Goal: Find specific page/section: Find specific page/section

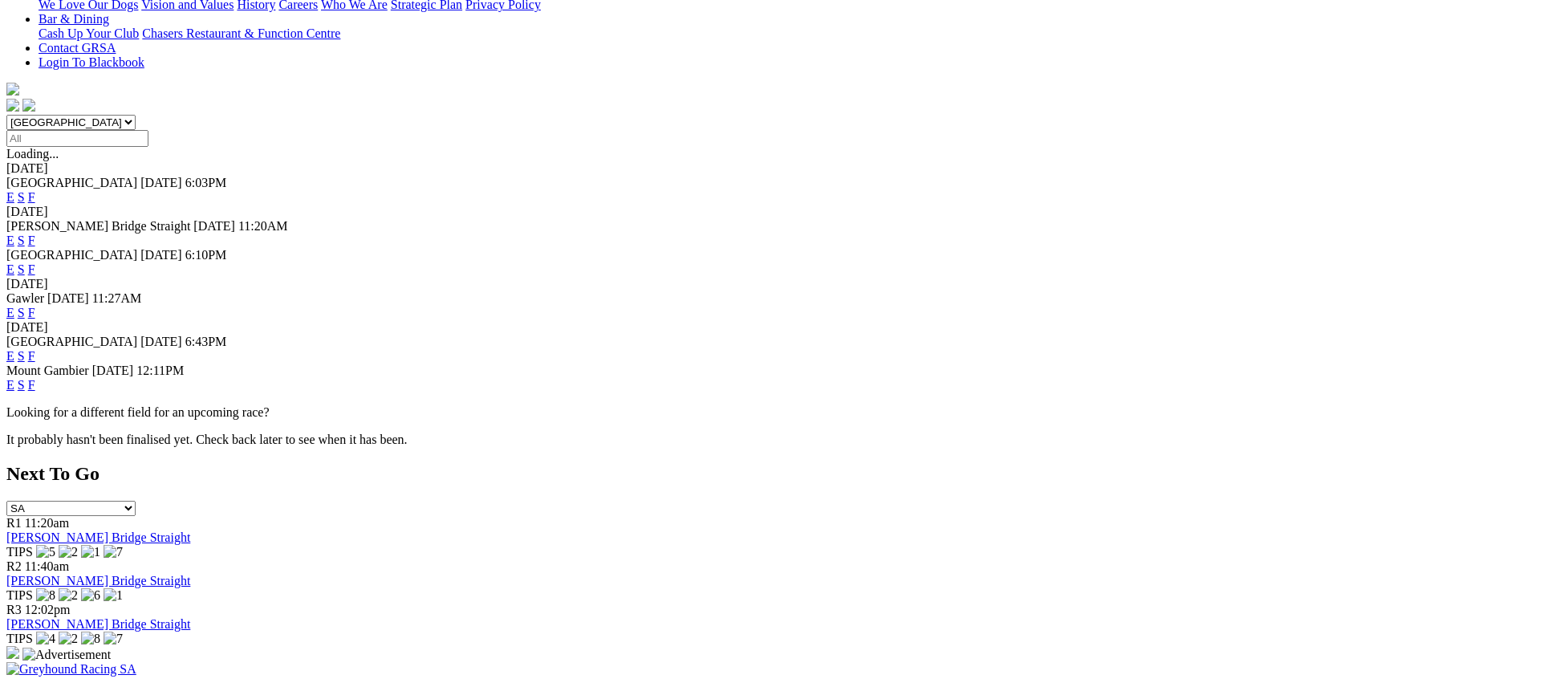
scroll to position [409, 0]
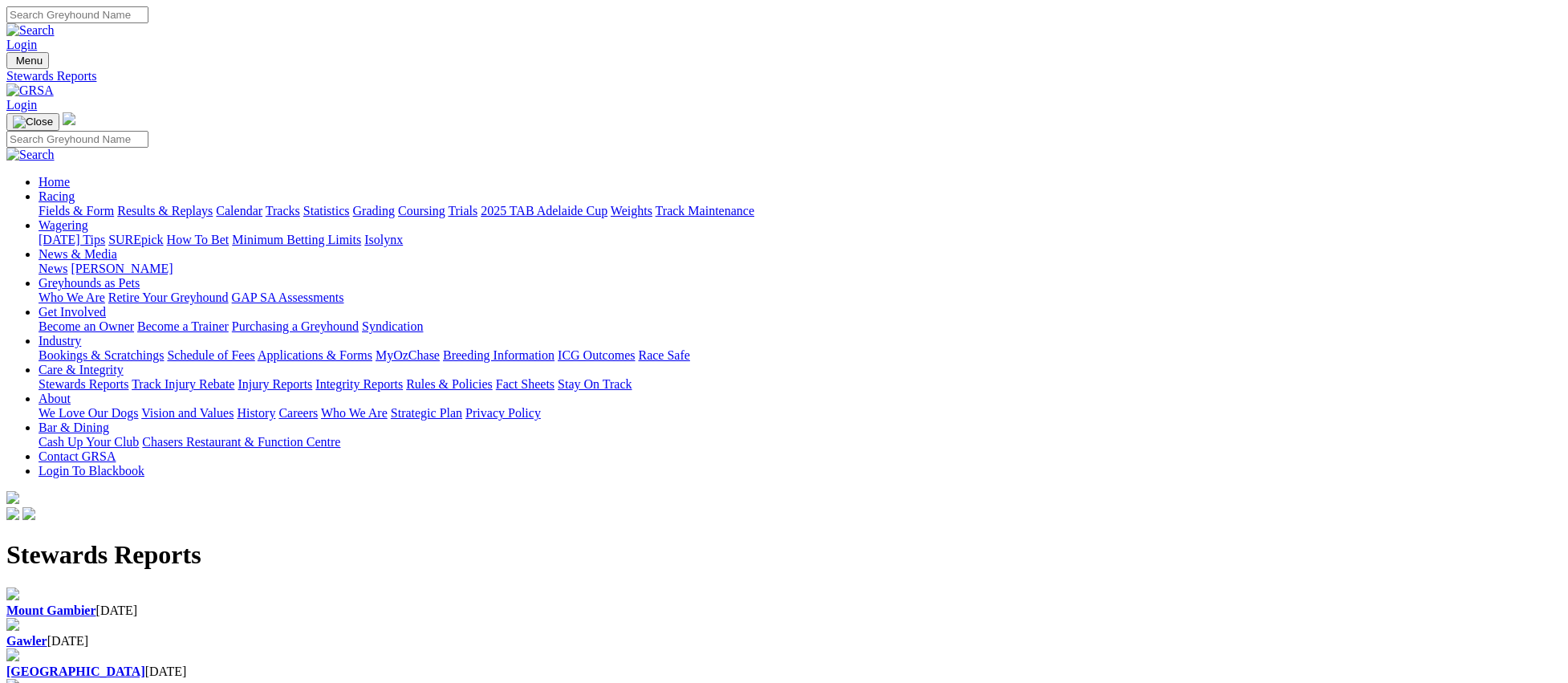
click at [549, 633] on div "Gawler 31 Aug 2025" at bounding box center [784, 641] width 1555 height 14
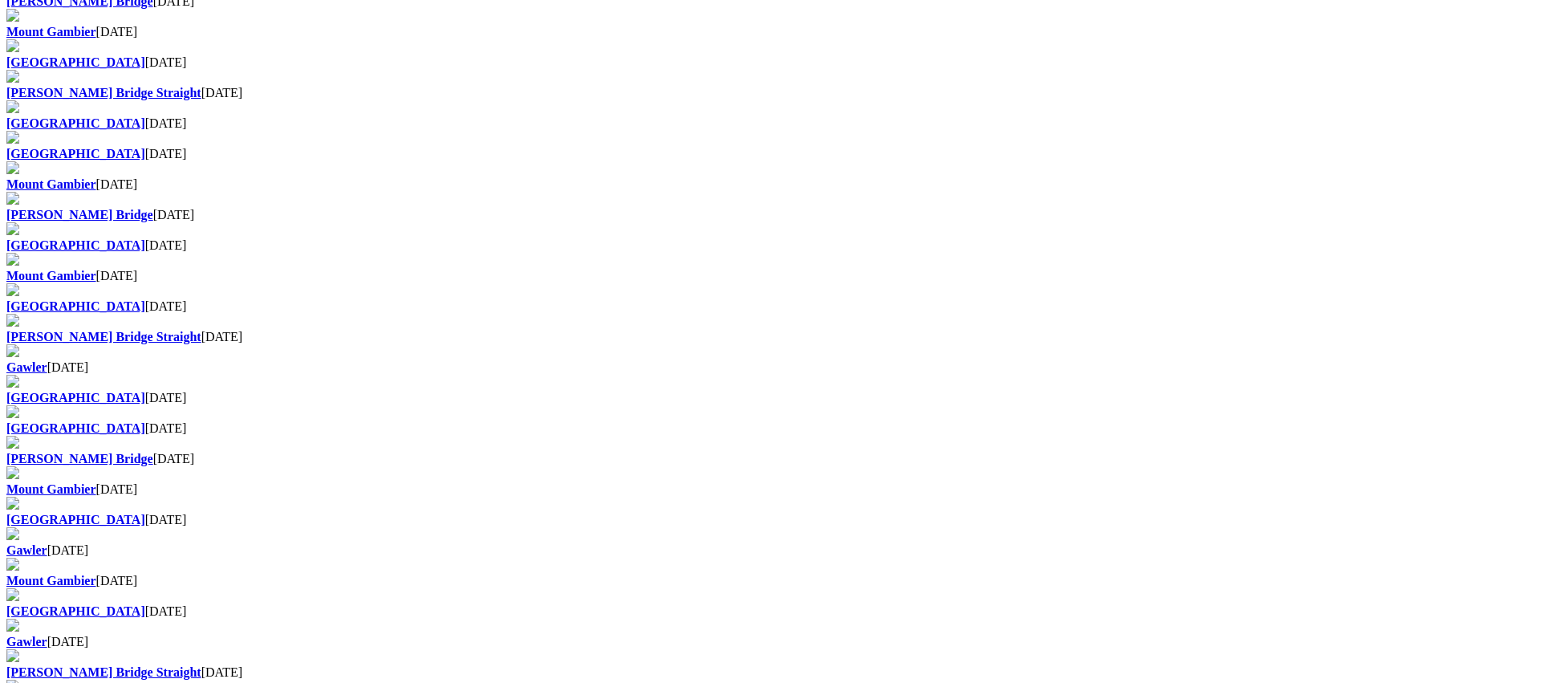
scroll to position [701, 0]
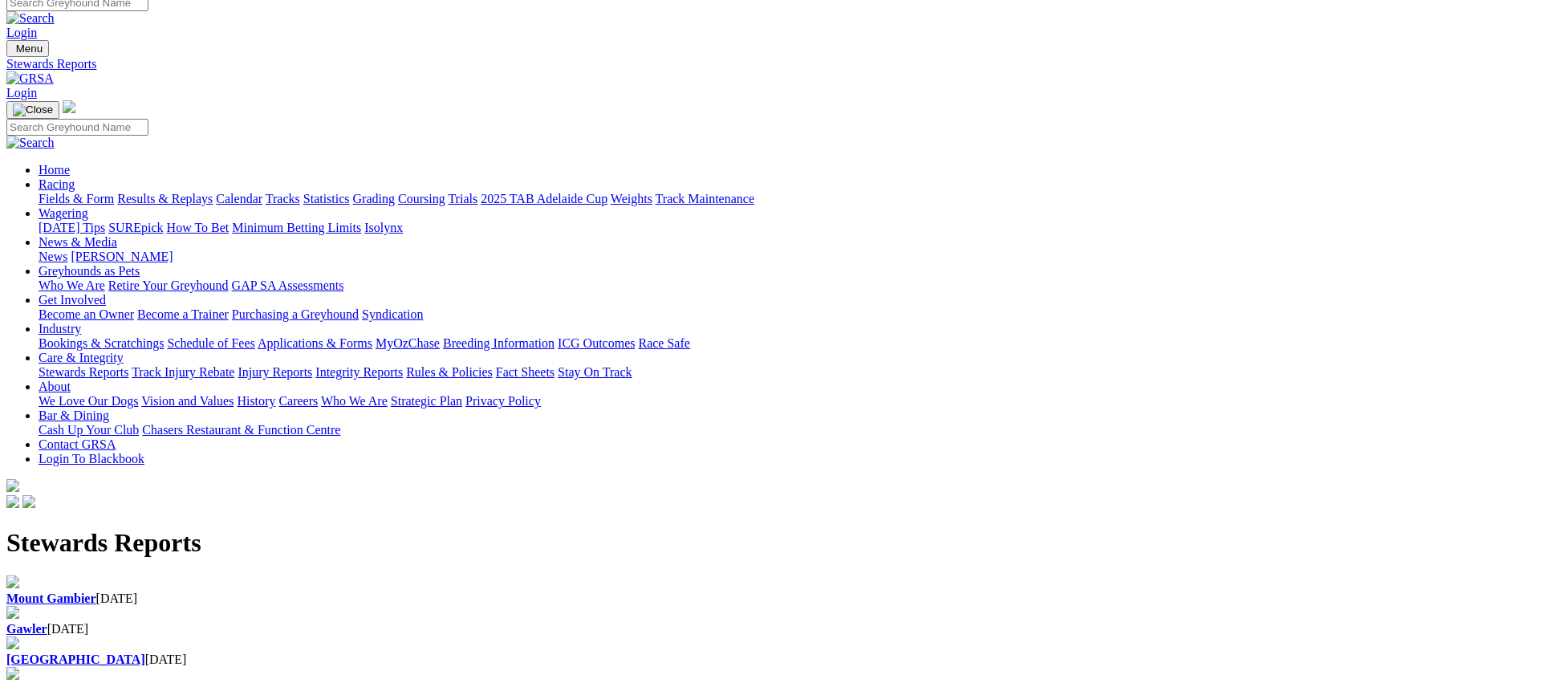
scroll to position [0, 0]
